Goal: Task Accomplishment & Management: Manage account settings

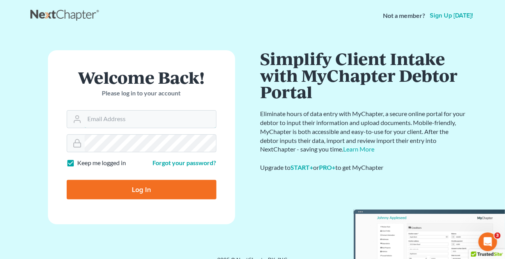
type input "kwilliams@klplawfirm.net"
click at [110, 193] on input "Log In" at bounding box center [142, 190] width 150 height 20
type input "Thinking..."
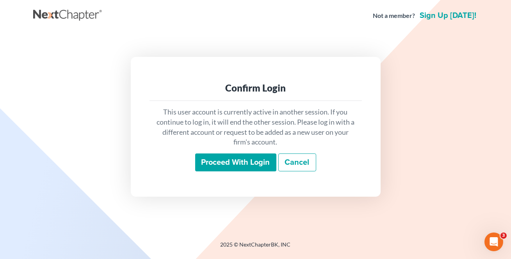
click at [207, 160] on input "Proceed with login" at bounding box center [235, 163] width 81 height 18
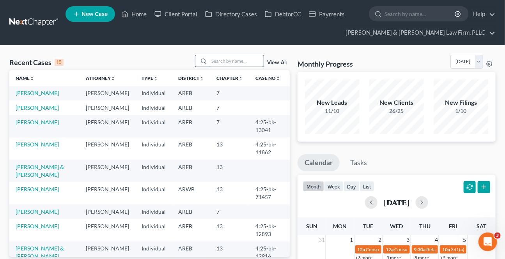
click at [221, 64] on input "search" at bounding box center [236, 60] width 55 height 11
click at [212, 59] on input "search" at bounding box center [236, 60] width 55 height 11
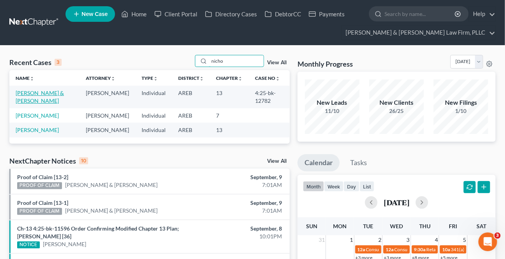
type input "nicho"
click at [27, 95] on link "[PERSON_NAME] & [PERSON_NAME]" at bounding box center [40, 97] width 48 height 14
select select "0"
select select "2"
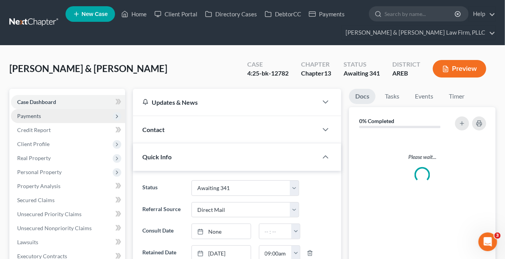
click at [37, 116] on span "Payments" at bounding box center [29, 116] width 24 height 7
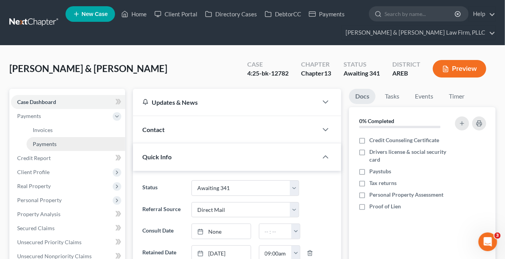
click at [48, 142] on span "Payments" at bounding box center [45, 144] width 24 height 7
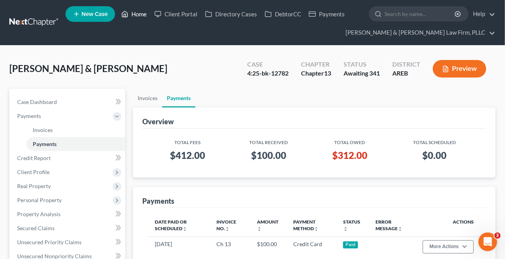
click at [136, 14] on link "Home" at bounding box center [133, 14] width 33 height 14
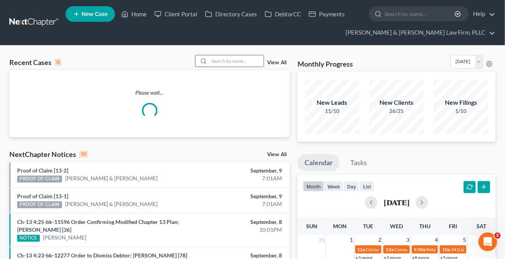
click at [230, 63] on input "search" at bounding box center [236, 60] width 55 height 11
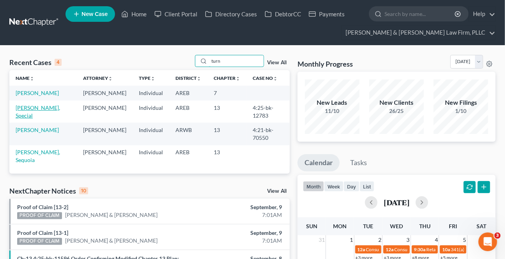
type input "turn"
click at [35, 106] on link "[PERSON_NAME], Special" at bounding box center [38, 112] width 44 height 14
select select "0"
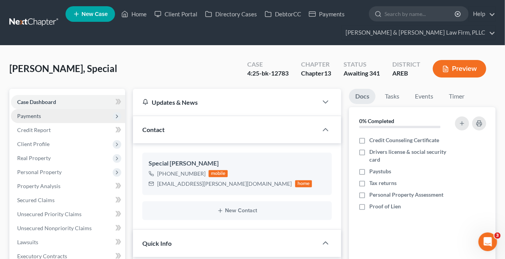
click at [28, 118] on span "Payments" at bounding box center [29, 116] width 24 height 7
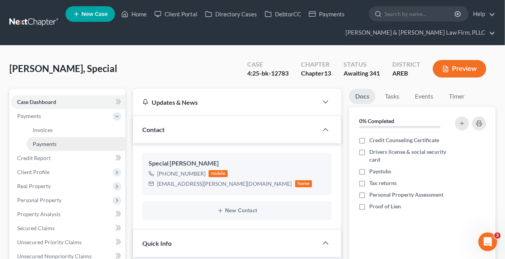
click at [41, 141] on span "Payments" at bounding box center [45, 144] width 24 height 7
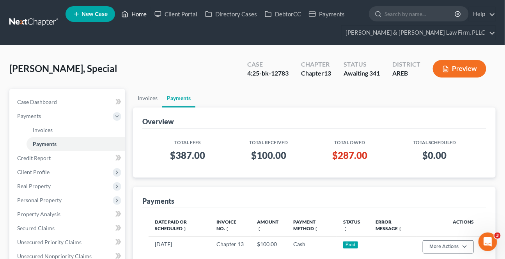
click at [136, 10] on link "Home" at bounding box center [133, 14] width 33 height 14
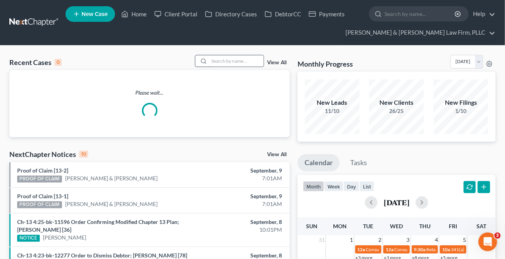
click at [215, 59] on input "search" at bounding box center [236, 60] width 55 height 11
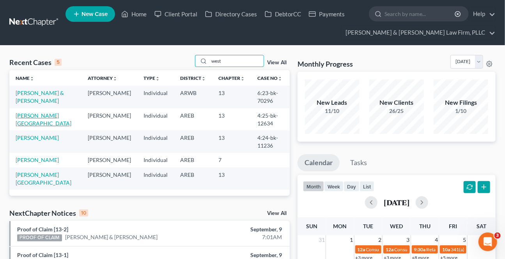
type input "west"
click at [41, 117] on link "[PERSON_NAME][GEOGRAPHIC_DATA]" at bounding box center [44, 119] width 56 height 14
select select "0"
select select "4"
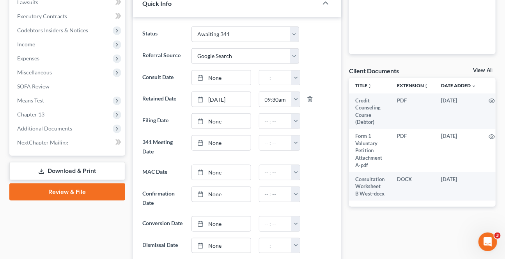
scroll to position [248, 0]
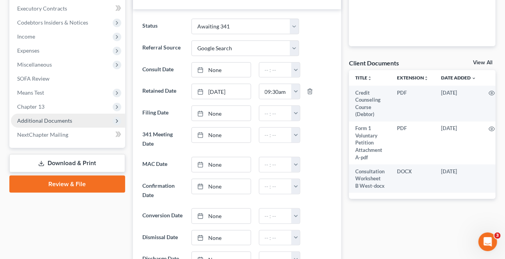
click at [40, 122] on span "Additional Documents" at bounding box center [44, 120] width 55 height 7
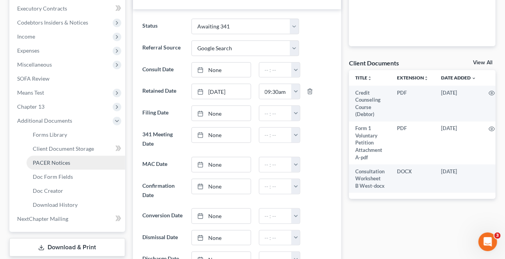
click at [49, 162] on span "PACER Notices" at bounding box center [51, 163] width 37 height 7
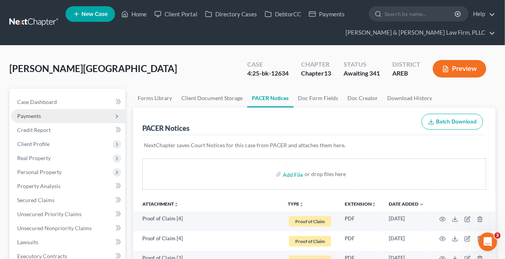
click at [52, 113] on span "Payments" at bounding box center [68, 116] width 114 height 14
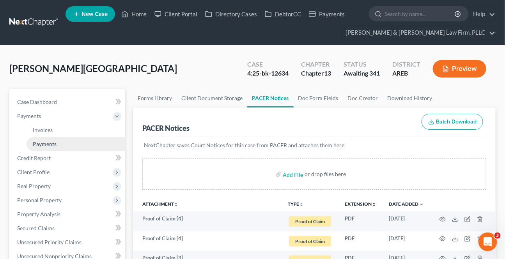
click at [49, 142] on span "Payments" at bounding box center [45, 144] width 24 height 7
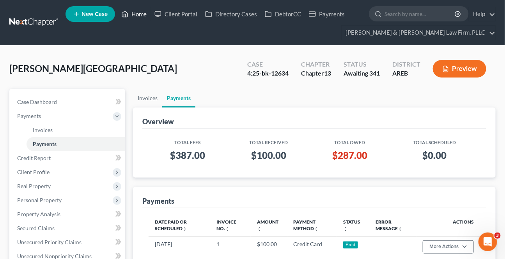
click at [128, 13] on icon at bounding box center [124, 13] width 7 height 9
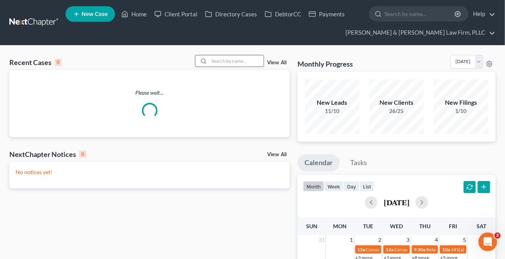
click at [239, 59] on input "search" at bounding box center [236, 60] width 55 height 11
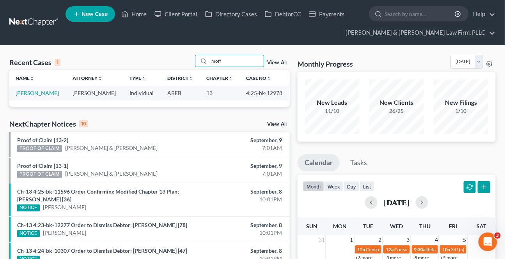
type input "moff"
click at [39, 89] on td "[PERSON_NAME]" at bounding box center [37, 93] width 57 height 14
click at [38, 92] on link "[PERSON_NAME]" at bounding box center [37, 93] width 43 height 7
select select "2"
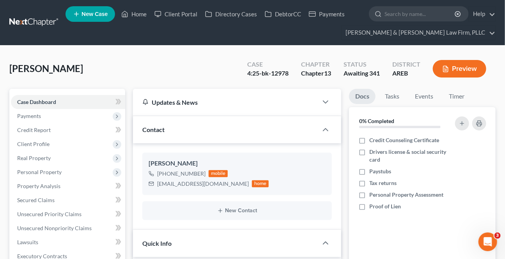
scroll to position [177, 0]
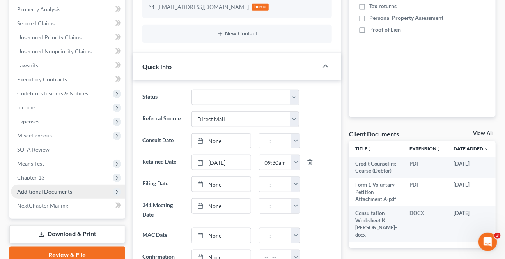
click at [72, 192] on span "Additional Documents" at bounding box center [68, 192] width 114 height 14
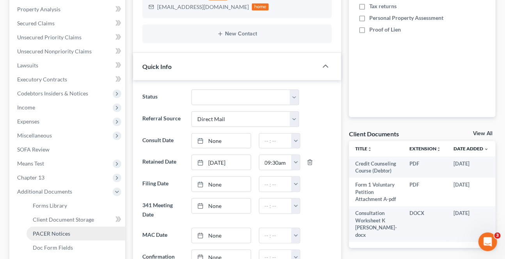
click at [48, 231] on span "PACER Notices" at bounding box center [51, 234] width 37 height 7
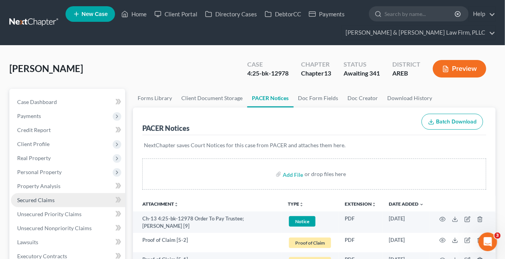
click at [41, 197] on span "Secured Claims" at bounding box center [35, 200] width 37 height 7
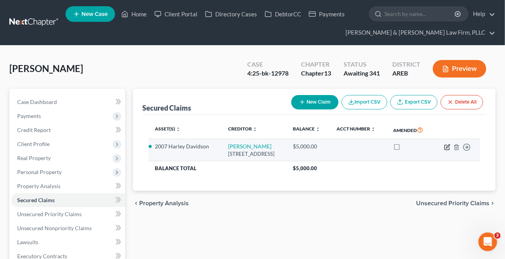
click at [450, 150] on icon "button" at bounding box center [447, 147] width 5 height 5
select select "3"
select select "4"
select select "0"
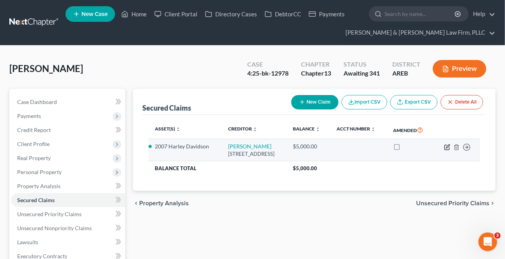
select select "0"
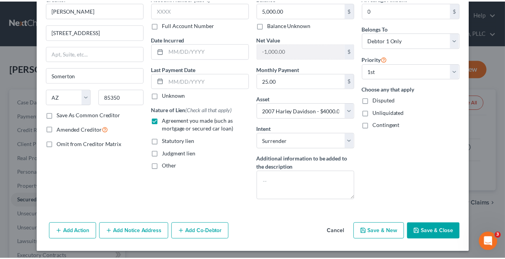
scroll to position [43, 0]
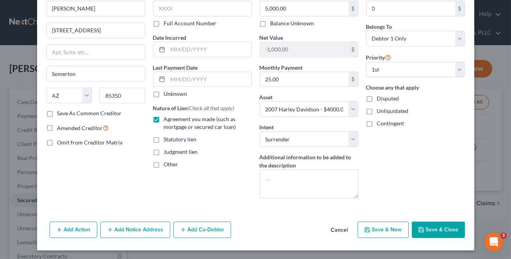
drag, startPoint x: 342, startPoint y: 226, endPoint x: 336, endPoint y: 229, distance: 6.8
click at [342, 227] on button "Cancel" at bounding box center [340, 231] width 30 height 16
